Goal: Task Accomplishment & Management: Use online tool/utility

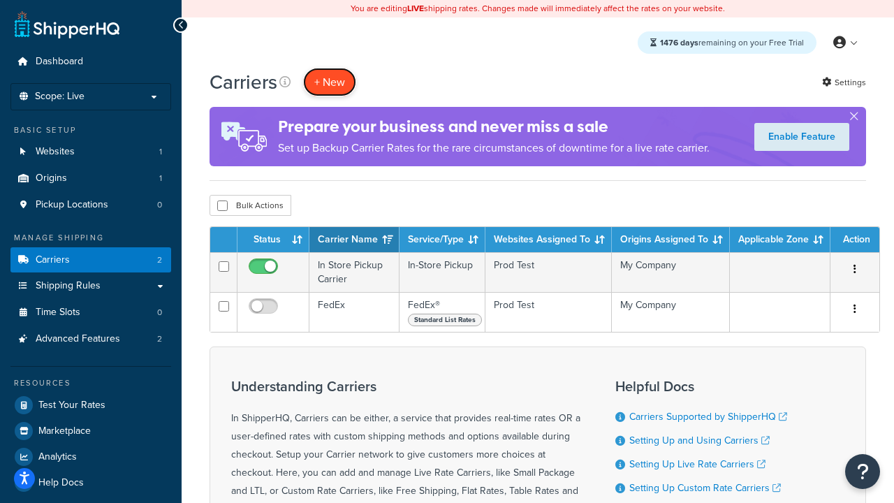
click at [330, 82] on button "+ New" at bounding box center [329, 82] width 53 height 29
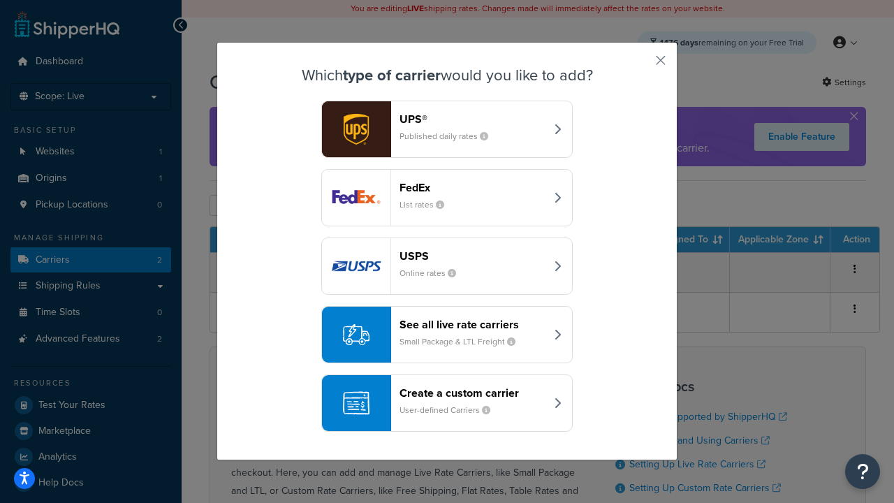
click at [447, 198] on small "List rates" at bounding box center [427, 204] width 56 height 13
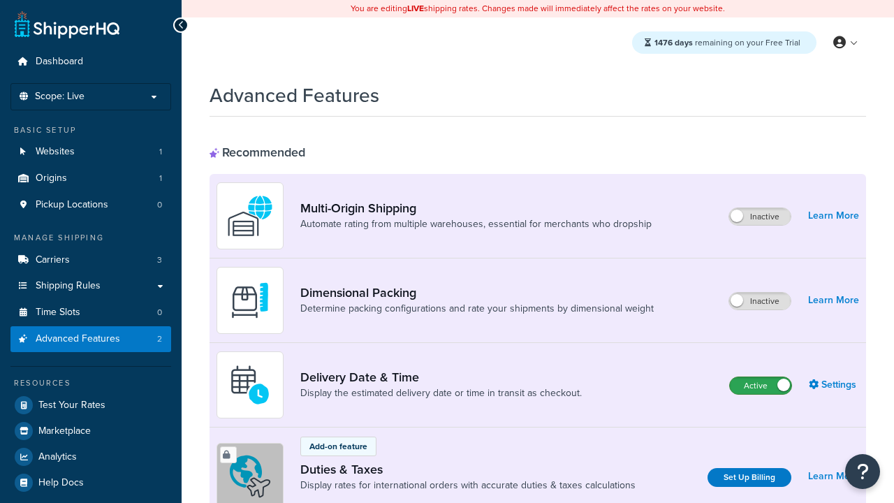
click at [760, 385] on label "Active" at bounding box center [760, 385] width 61 height 17
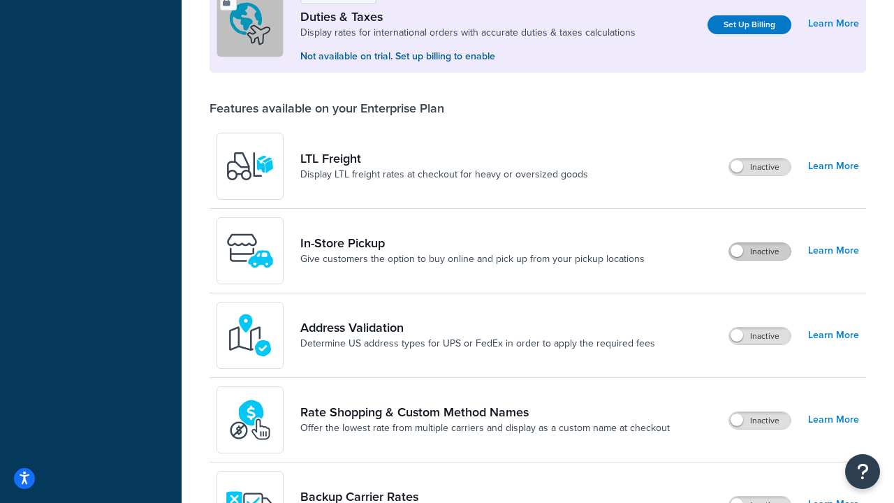
scroll to position [426, 0]
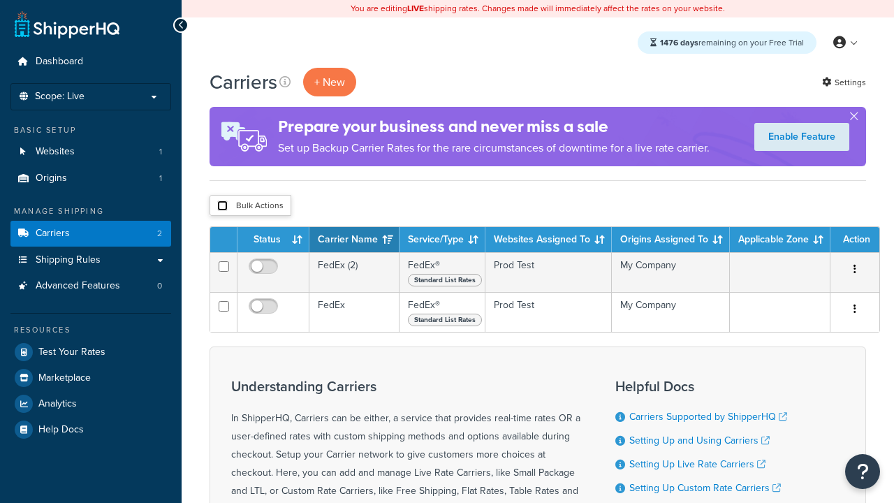
click at [222, 205] on input "checkbox" at bounding box center [222, 205] width 10 height 10
checkbox input "true"
click at [0, 0] on button "Delete" at bounding box center [0, 0] width 0 height 0
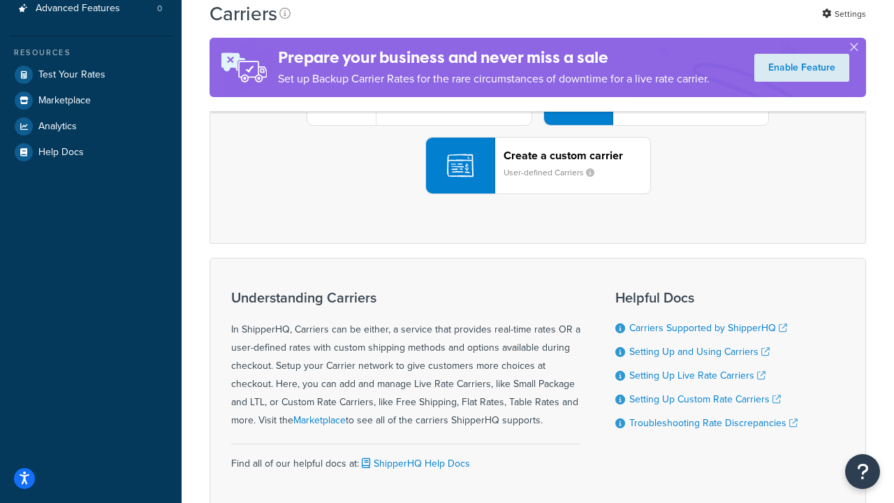
click at [538, 194] on div "UPS® Published daily rates FedEx List rates USPS Online rates See all live rate…" at bounding box center [537, 97] width 627 height 194
click at [695, 25] on header "FedEx" at bounding box center [694, 18] width 147 height 13
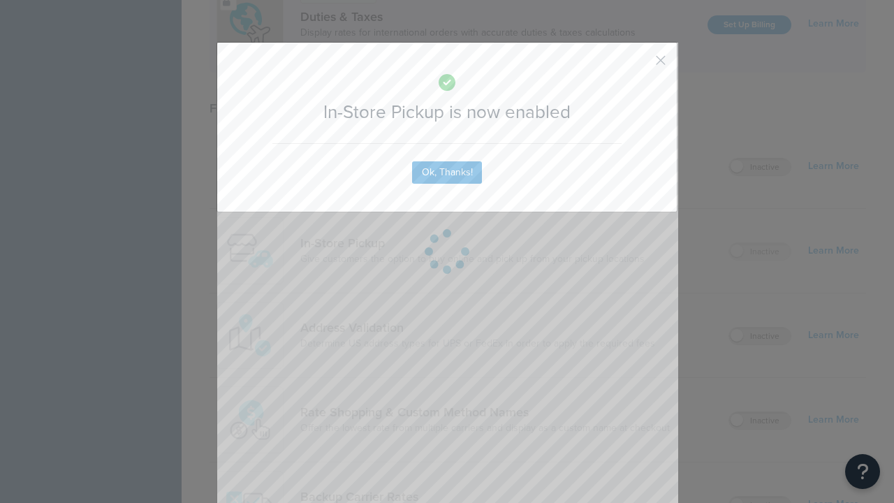
click at [640, 64] on button "button" at bounding box center [639, 65] width 3 height 3
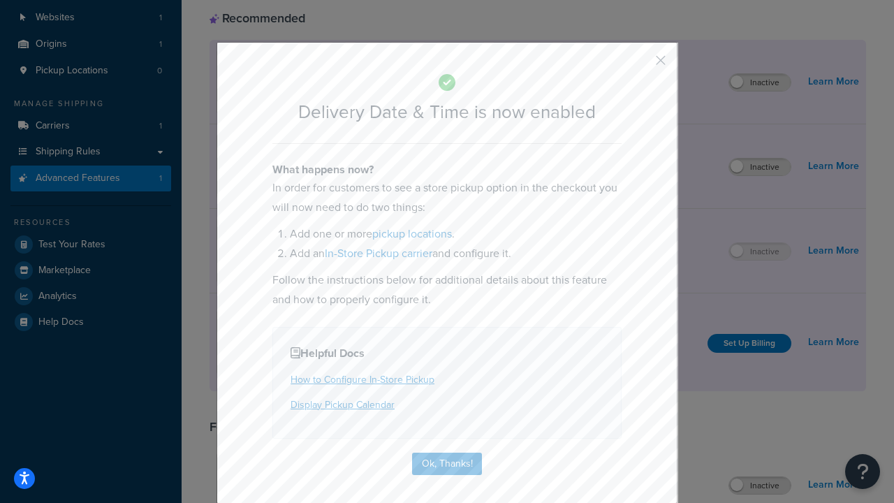
click at [640, 65] on button "button" at bounding box center [639, 65] width 3 height 3
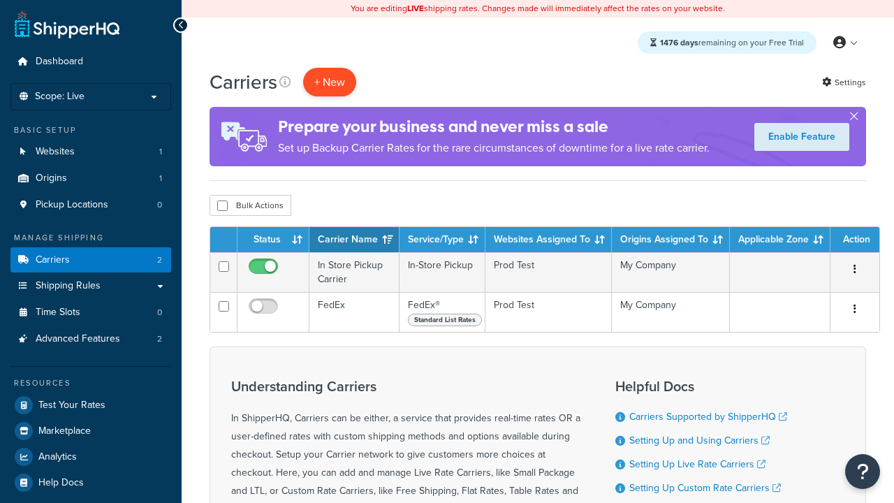
click at [330, 68] on button "+ New" at bounding box center [329, 82] width 53 height 29
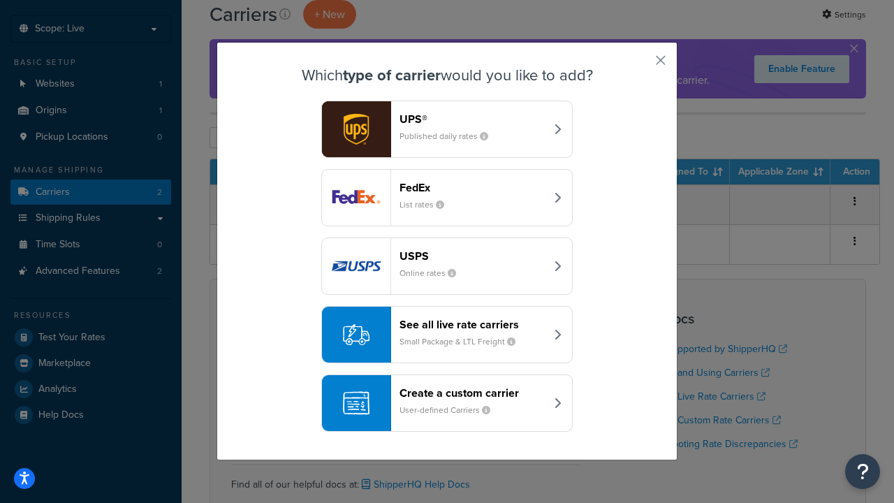
click at [447, 404] on small "User-defined Carriers" at bounding box center [450, 410] width 102 height 13
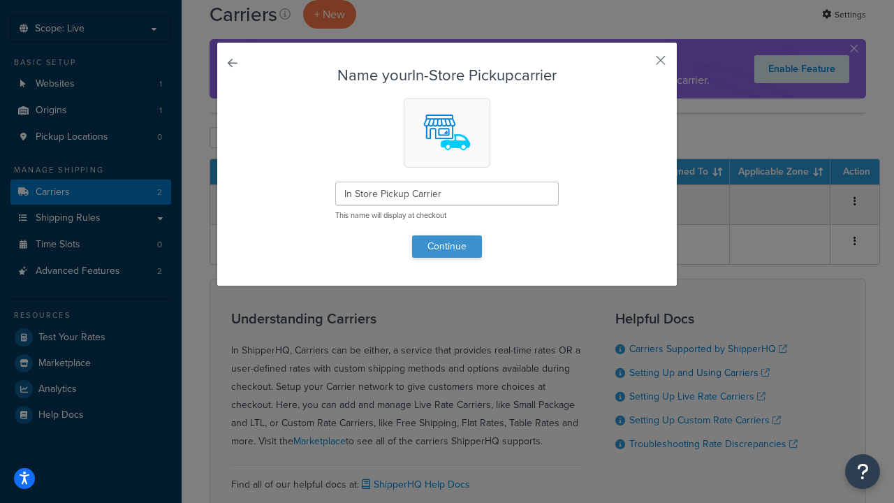
type input "In Store Pickup Carrier"
click at [447, 246] on button "Continue" at bounding box center [447, 246] width 70 height 22
